Goal: Use online tool/utility

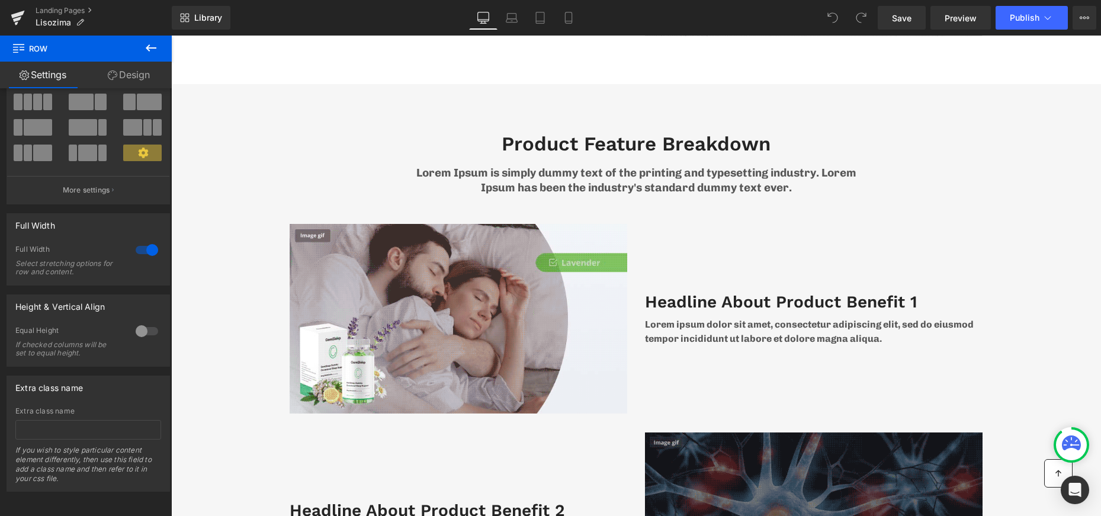
scroll to position [2101, 0]
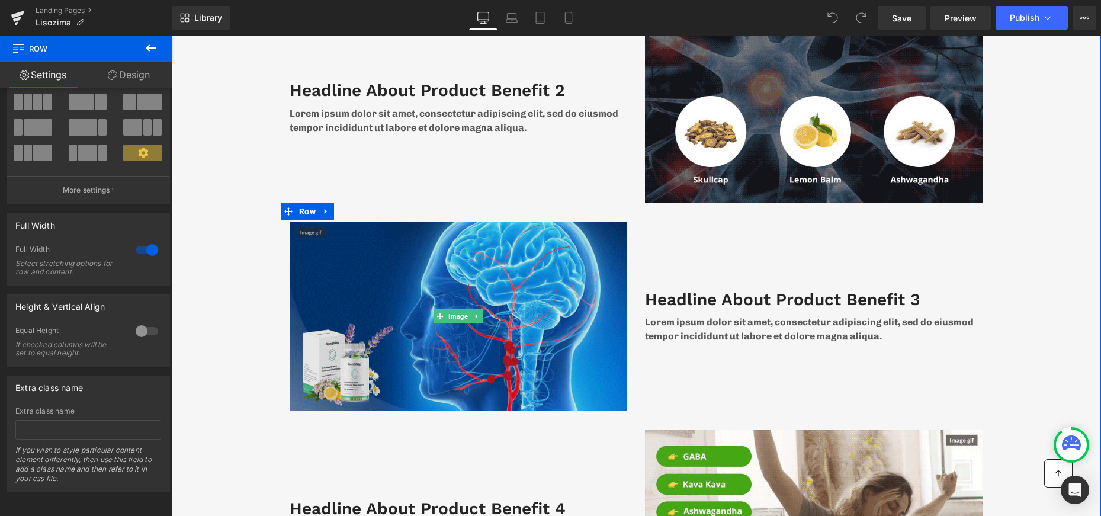
click at [351, 269] on img at bounding box center [459, 316] width 338 height 190
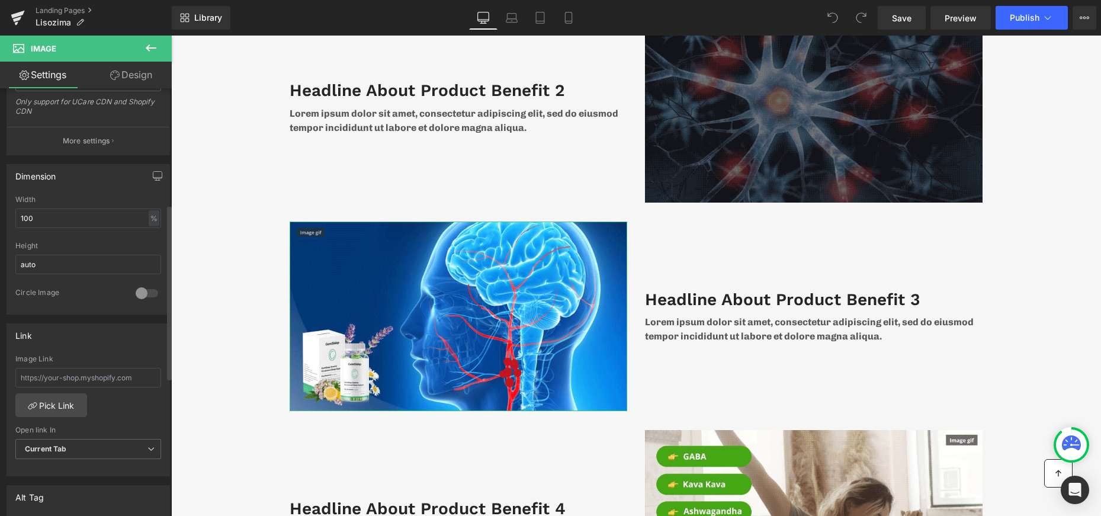
scroll to position [279, 0]
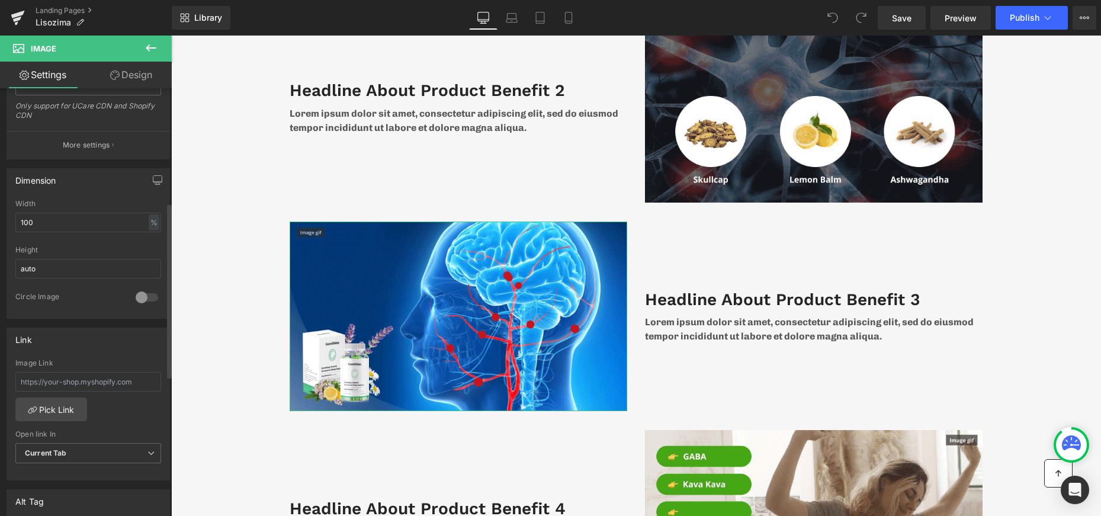
click at [166, 368] on div "Link Image Link Pick Link Current Tab New Tab Open link In Current Tab Current …" at bounding box center [88, 400] width 177 height 162
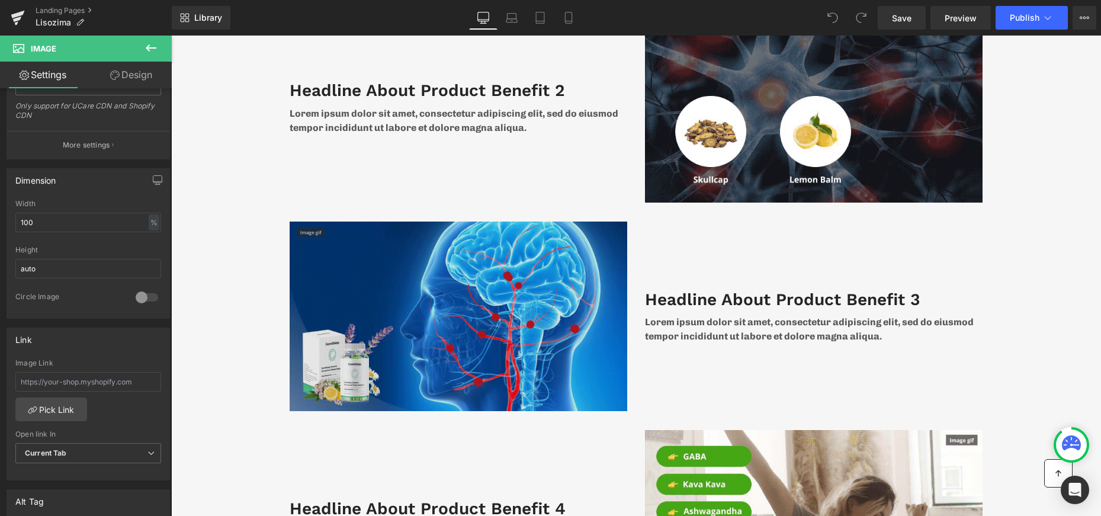
scroll to position [1681, 0]
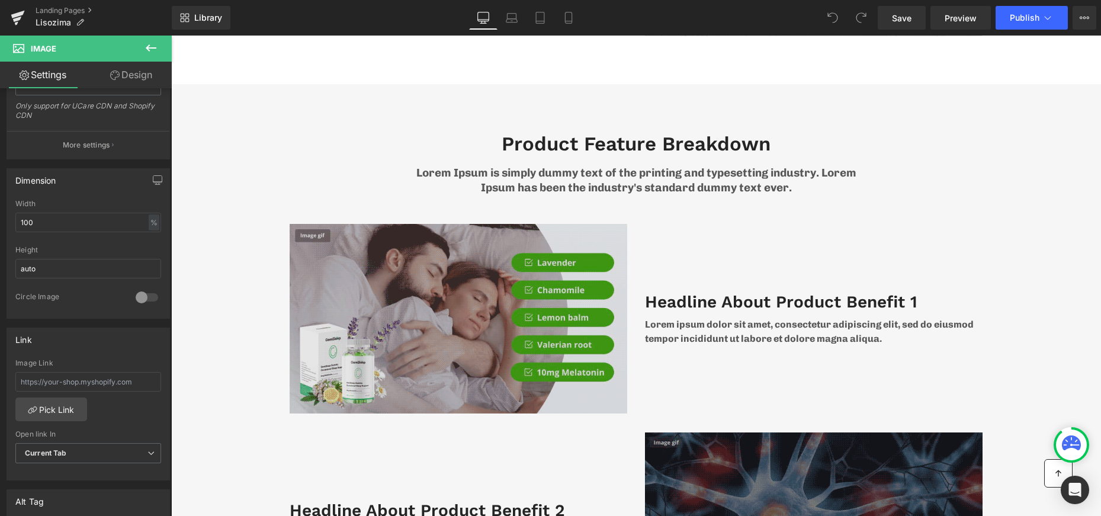
click at [425, 272] on img at bounding box center [459, 319] width 338 height 190
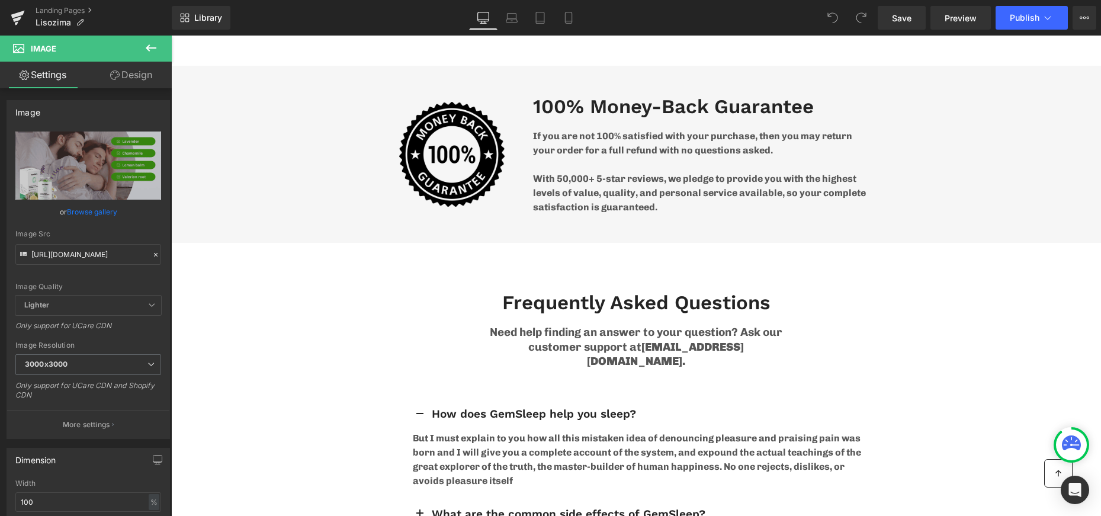
scroll to position [5043, 0]
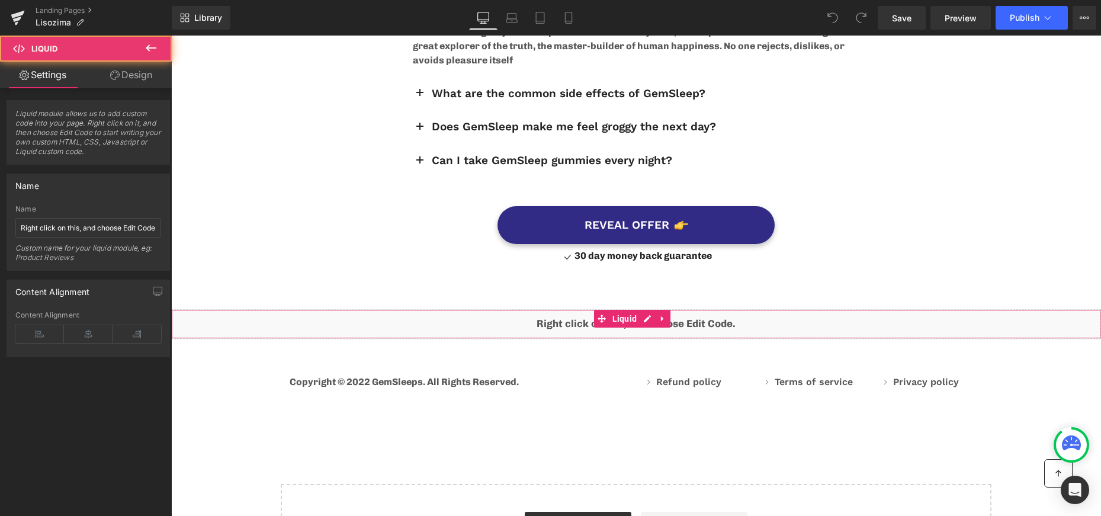
click at [479, 309] on div "Liquid" at bounding box center [636, 324] width 930 height 30
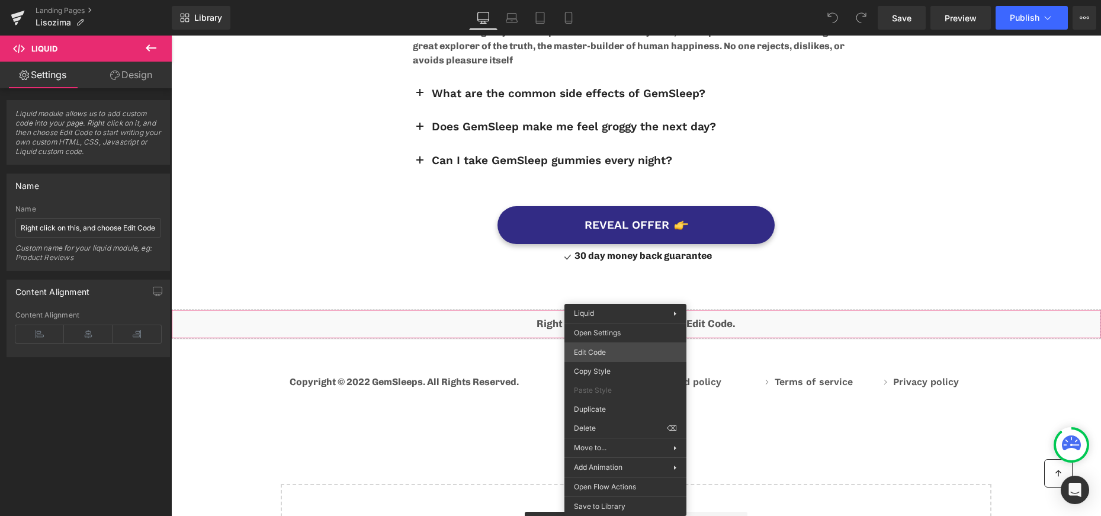
click at [611, 0] on div "You are previewing how the will restyle your page. You can not edit Elements in…" at bounding box center [550, 0] width 1101 height 0
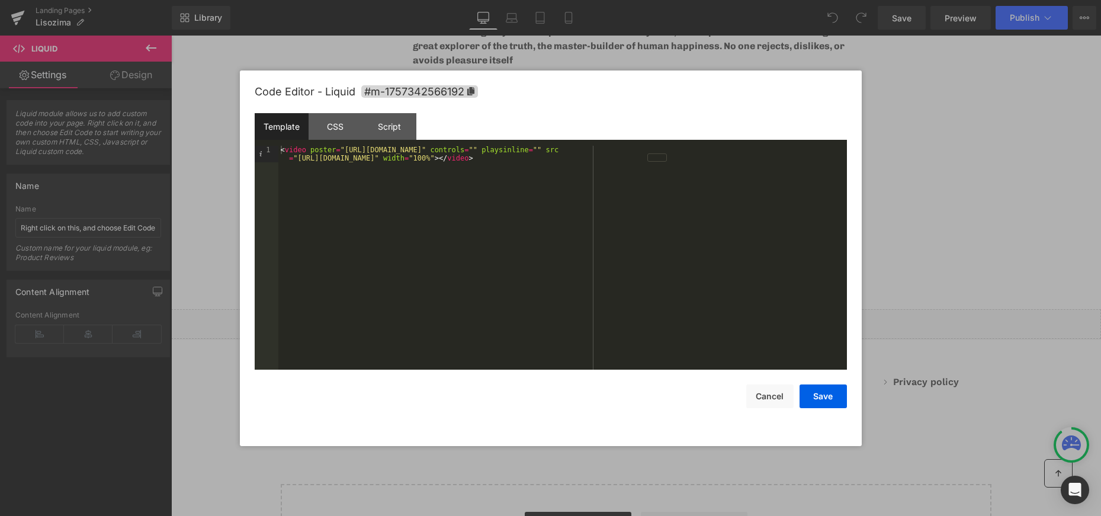
drag, startPoint x: 398, startPoint y: 47, endPoint x: 230, endPoint y: 17, distance: 170.3
click at [398, 47] on div at bounding box center [550, 258] width 1101 height 516
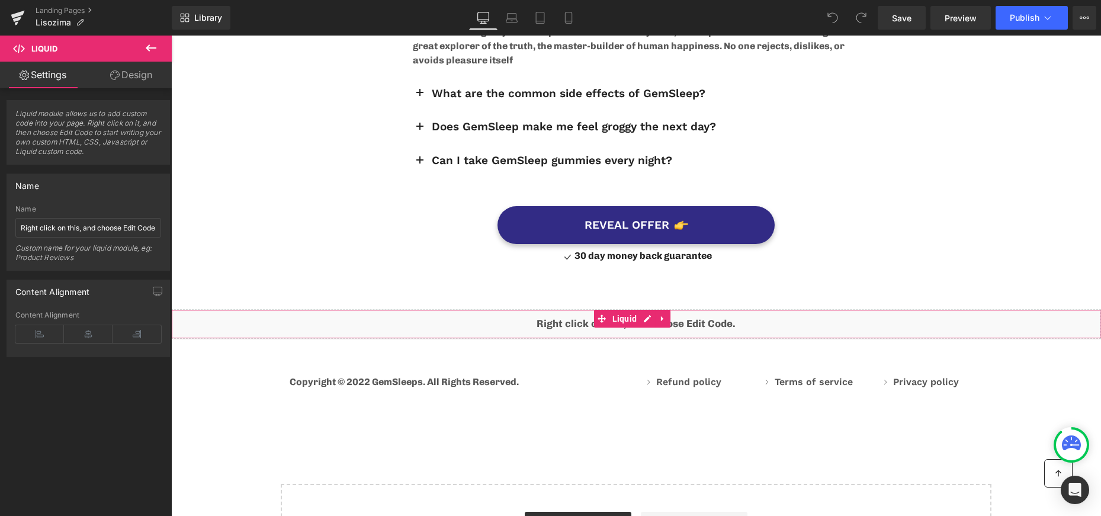
click at [473, 309] on div "Liquid" at bounding box center [636, 324] width 930 height 30
click at [629, 310] on span "Liquid" at bounding box center [624, 319] width 31 height 18
click at [482, 310] on div "Liquid" at bounding box center [636, 324] width 930 height 30
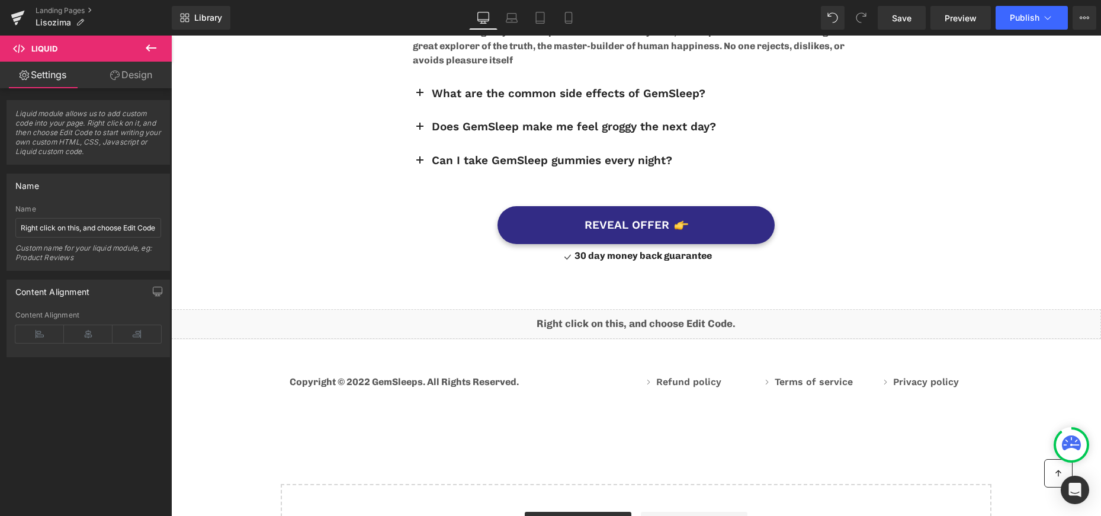
click at [154, 49] on icon at bounding box center [151, 48] width 14 height 14
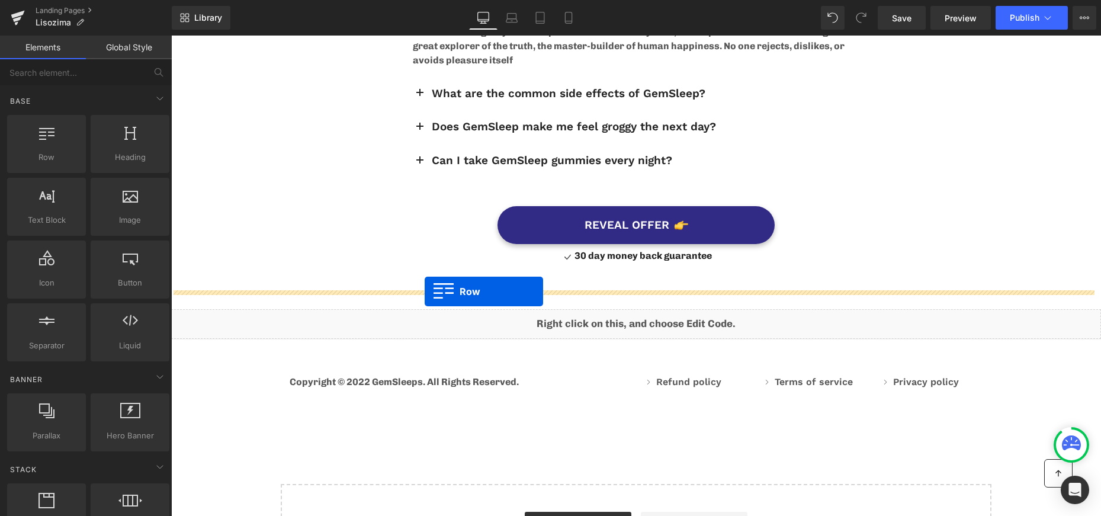
drag, startPoint x: 228, startPoint y: 191, endPoint x: 425, endPoint y: 291, distance: 220.6
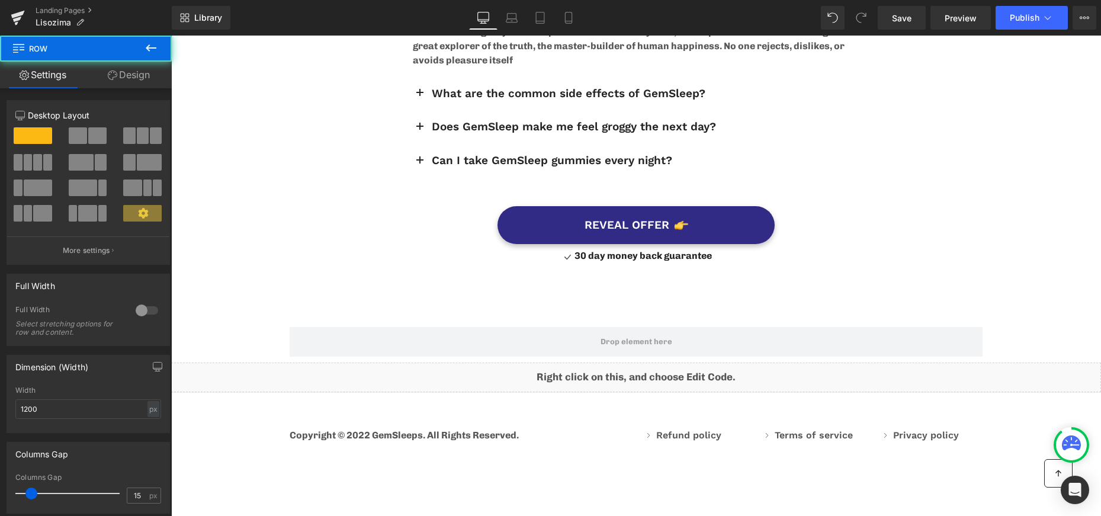
scroll to position [4819, 0]
click at [493, 362] on div "Liquid" at bounding box center [636, 377] width 930 height 30
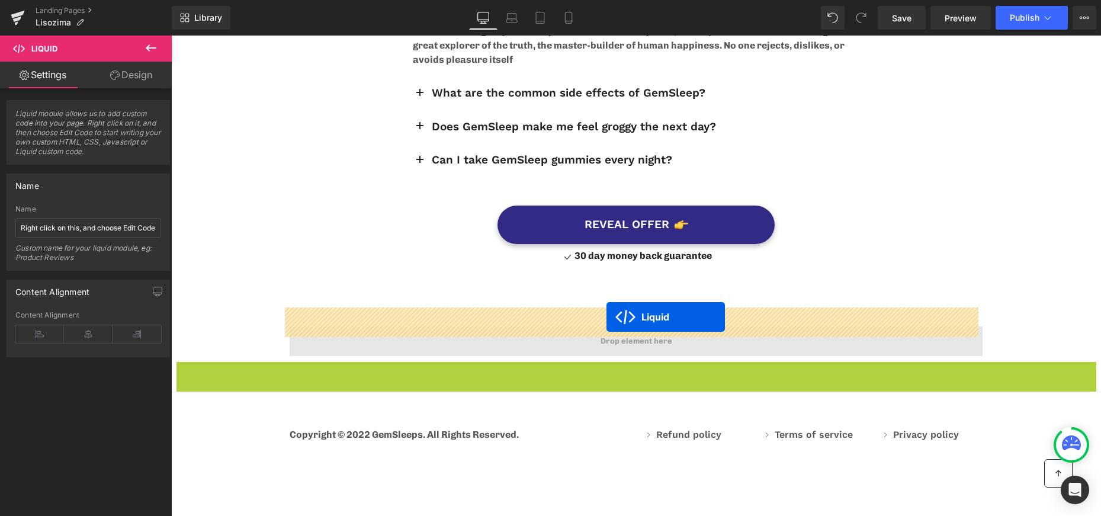
drag, startPoint x: 601, startPoint y: 355, endPoint x: 606, endPoint y: 317, distance: 38.3
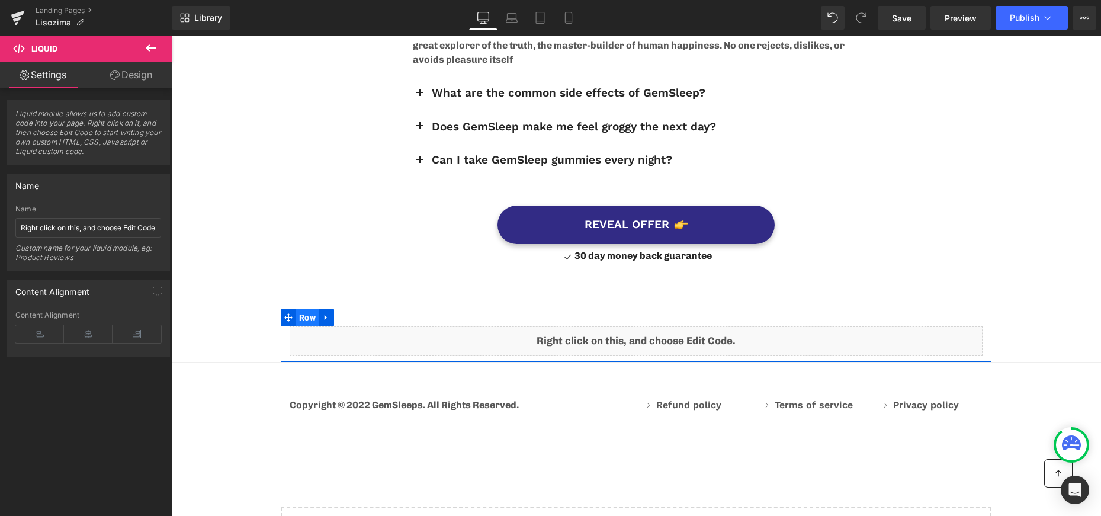
click at [306, 309] on span "Row" at bounding box center [307, 318] width 23 height 18
